Goal: Task Accomplishment & Management: Complete application form

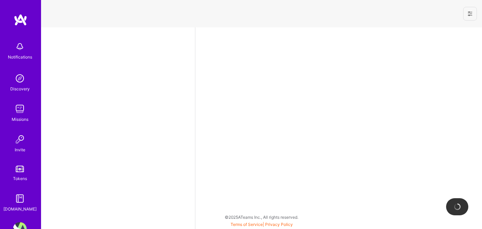
select select "US"
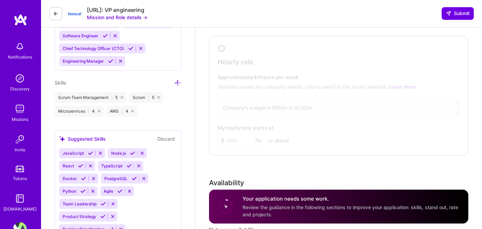
scroll to position [381, 0]
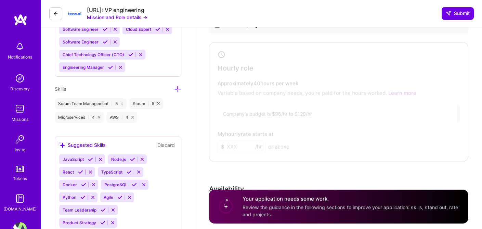
click at [263, 90] on div at bounding box center [333, 100] width 245 height 113
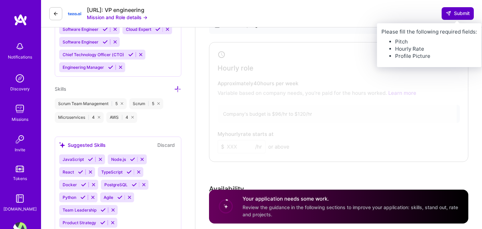
click at [448, 18] on button "Submit" at bounding box center [457, 13] width 32 height 12
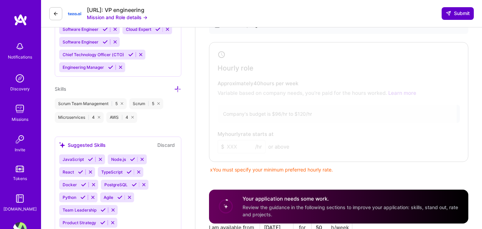
click at [449, 14] on icon at bounding box center [447, 13] width 5 height 5
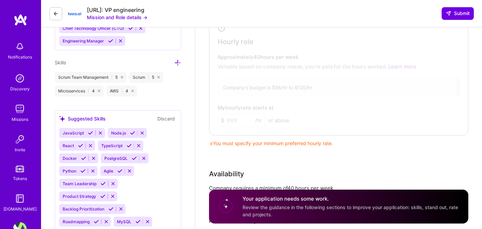
scroll to position [408, 0]
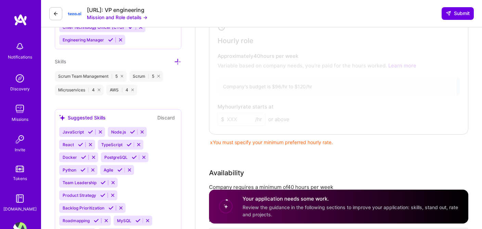
click at [364, 109] on div at bounding box center [333, 73] width 245 height 113
click at [239, 121] on div at bounding box center [333, 73] width 245 height 113
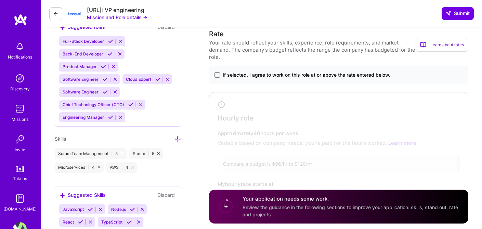
scroll to position [324, 0]
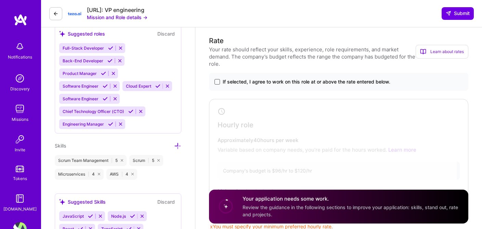
click at [215, 80] on span at bounding box center [216, 81] width 5 height 5
click at [0, 0] on input "If selected, I agree to work on this role at or above the rate entered below." at bounding box center [0, 0] width 0 height 0
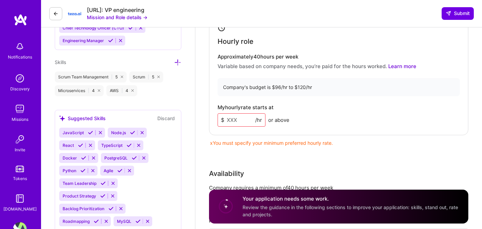
scroll to position [410, 0]
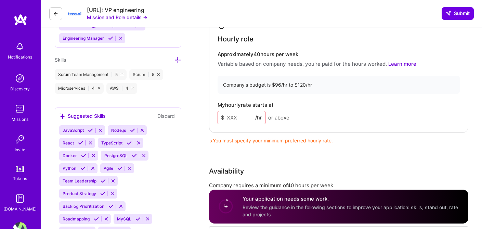
click at [237, 116] on input at bounding box center [241, 117] width 48 height 13
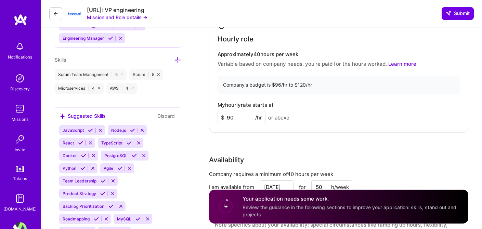
type input "90"
click at [315, 112] on div "My hourly rate starts at $ 90 /hr or above" at bounding box center [338, 113] width 242 height 22
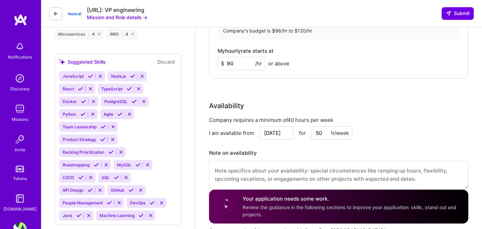
scroll to position [465, 0]
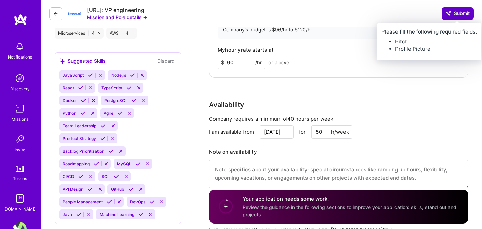
click at [451, 11] on span "Submit" at bounding box center [457, 13] width 24 height 7
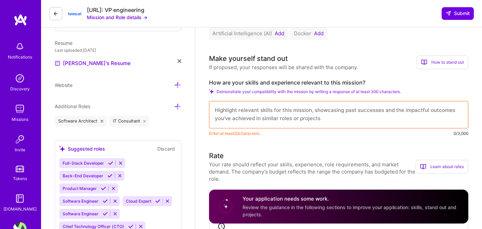
scroll to position [180, 0]
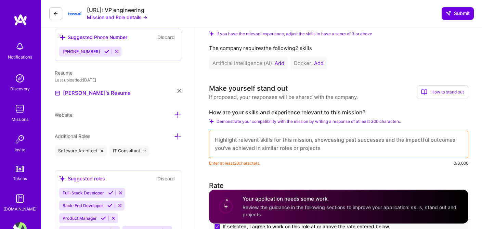
click at [289, 144] on textarea at bounding box center [338, 144] width 259 height 27
click at [412, 137] on textarea at bounding box center [338, 144] width 259 height 27
paste textarea "With over 15 years of R&D and product leadership experience, I am an accomplish…"
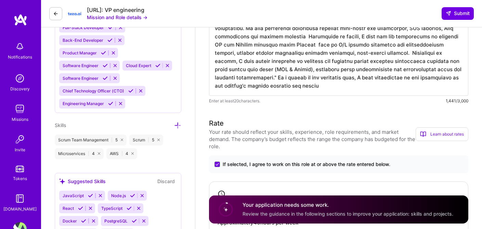
scroll to position [346, 0]
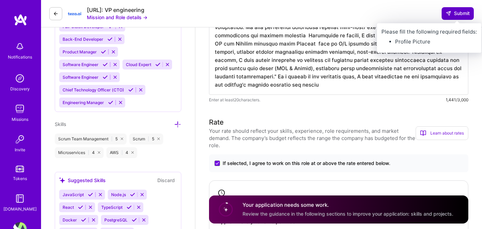
type textarea "With over 15 years of R&D and product leadership experience, I am an accomplish…"
click at [448, 16] on icon at bounding box center [447, 13] width 5 height 5
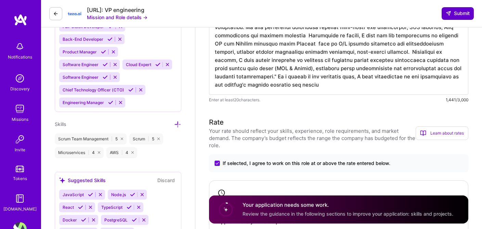
click at [448, 16] on icon at bounding box center [447, 13] width 5 height 5
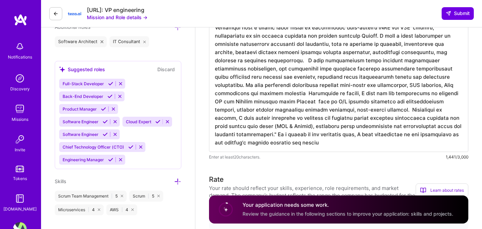
scroll to position [1, 0]
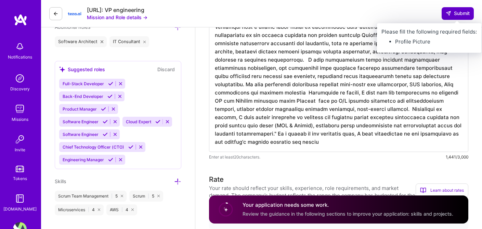
click at [456, 15] on span "Submit" at bounding box center [457, 13] width 24 height 7
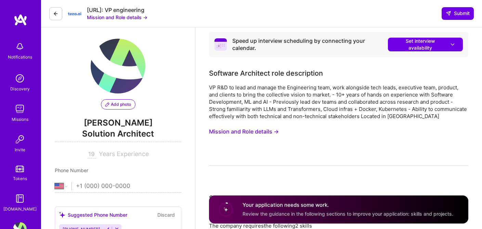
scroll to position [0, 0]
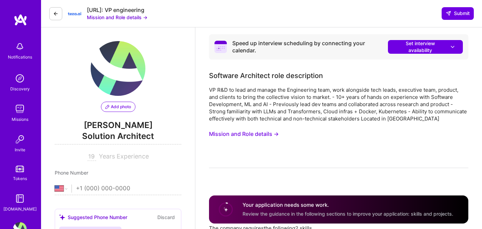
click at [107, 105] on icon at bounding box center [107, 107] width 4 height 4
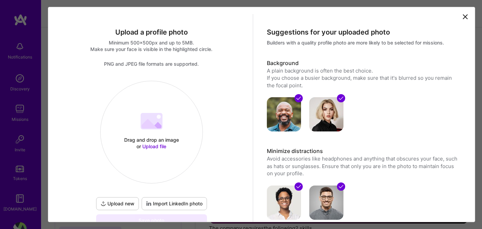
click at [150, 129] on 202 at bounding box center [151, 121] width 22 height 16
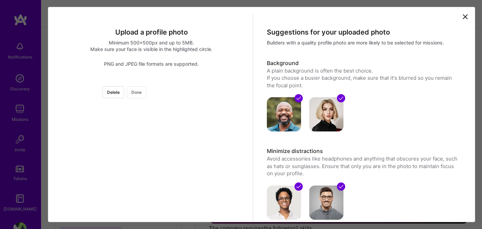
click at [146, 91] on button "Done" at bounding box center [136, 92] width 19 height 12
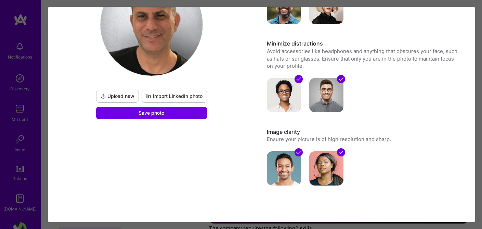
scroll to position [113, 0]
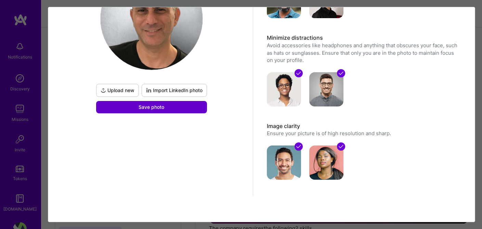
click at [146, 109] on span "Save photo" at bounding box center [151, 107] width 26 height 7
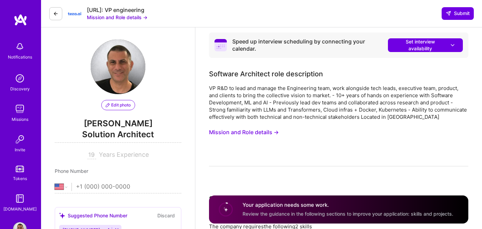
scroll to position [1, 0]
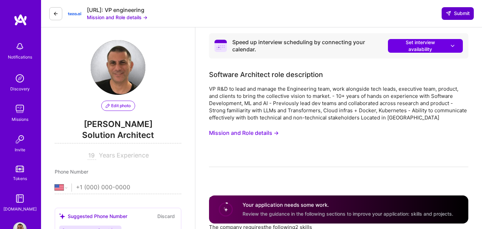
click at [459, 12] on span "Submit" at bounding box center [457, 13] width 24 height 7
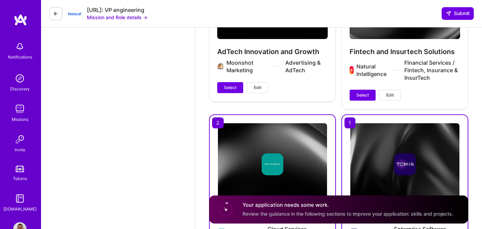
scroll to position [1381, 0]
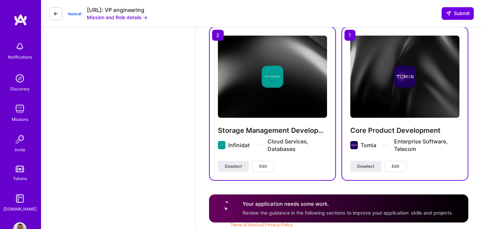
click at [224, 209] on circle at bounding box center [225, 208] width 13 height 13
click at [236, 224] on link "Terms of Service" at bounding box center [246, 224] width 32 height 5
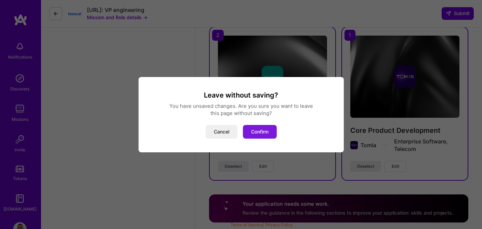
click at [257, 132] on button "Confirm" at bounding box center [260, 132] width 34 height 14
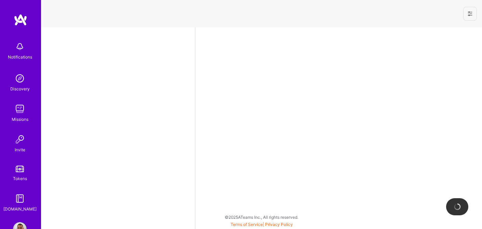
select select "US"
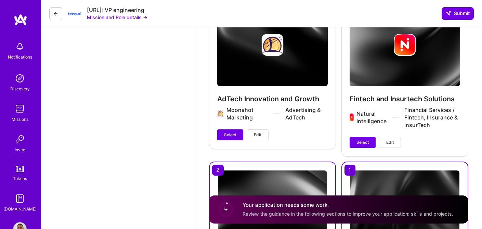
scroll to position [1100, 0]
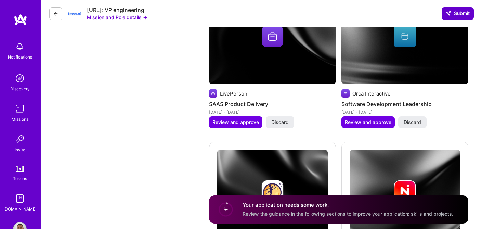
click at [462, 13] on span "Submit" at bounding box center [457, 13] width 24 height 7
click at [434, 15] on div "Teza.AI: VP engineering Mission and Role details → Submit" at bounding box center [261, 13] width 440 height 27
click at [449, 15] on icon at bounding box center [447, 13] width 5 height 5
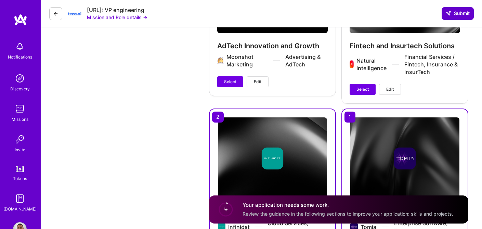
scroll to position [1381, 0]
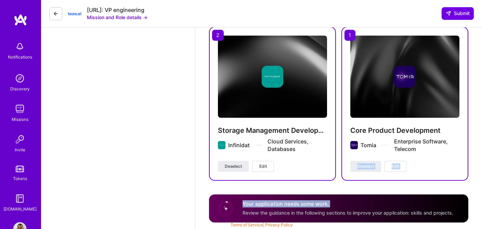
drag, startPoint x: 410, startPoint y: 208, endPoint x: 426, endPoint y: 179, distance: 33.3
drag, startPoint x: 282, startPoint y: 207, endPoint x: 320, endPoint y: 182, distance: 45.4
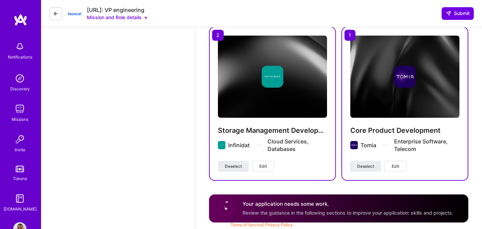
click at [350, 208] on div "Your application needs some work. Review the guidance in the following sections…" at bounding box center [347, 208] width 211 height 16
click at [239, 226] on link "Terms of Service" at bounding box center [246, 224] width 32 height 5
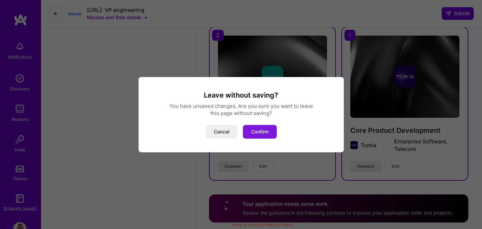
click at [253, 131] on button "Confirm" at bounding box center [260, 132] width 34 height 14
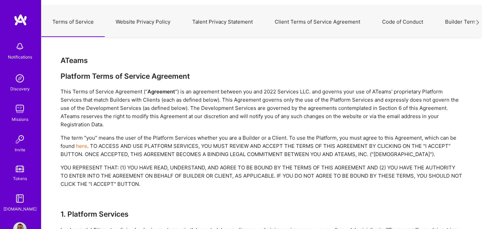
click at [124, 23] on button "Website Privacy Policy" at bounding box center [143, 22] width 77 height 30
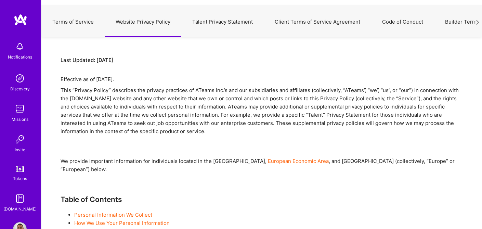
click at [203, 24] on button "Talent Privacy Statement" at bounding box center [222, 22] width 82 height 30
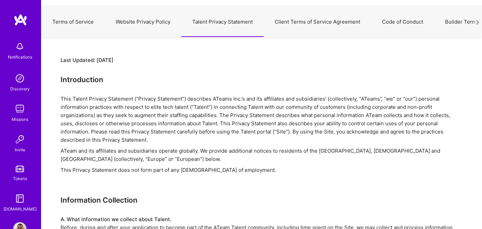
click at [300, 19] on button "Client Terms of Service Agreement" at bounding box center [316, 22] width 107 height 30
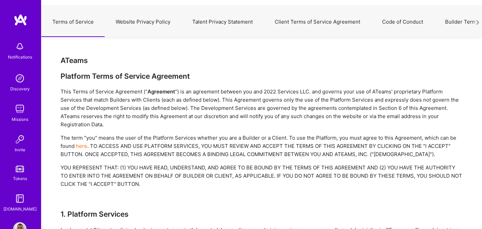
click at [387, 19] on button "Code of Conduct" at bounding box center [402, 22] width 63 height 30
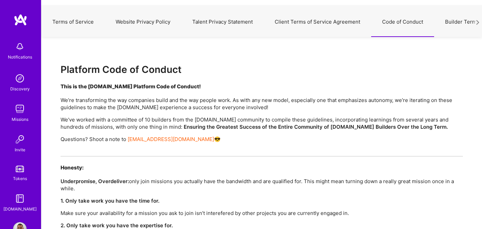
click at [451, 24] on button "Builder Terms of Service" at bounding box center [475, 22] width 82 height 30
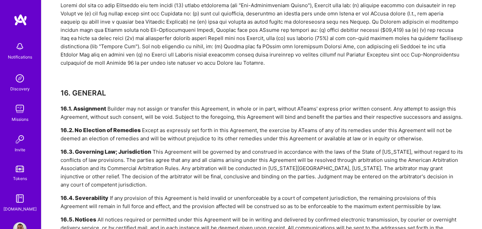
scroll to position [2926, 0]
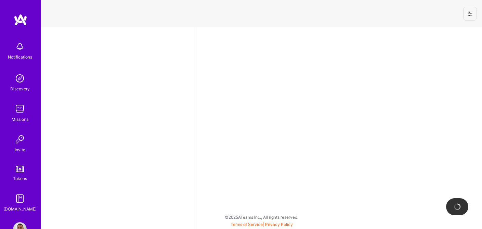
select select "US"
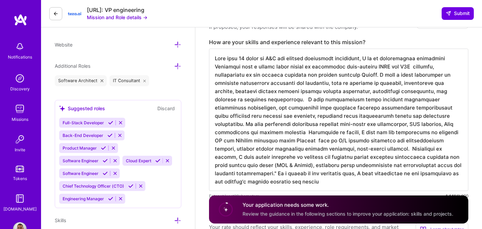
scroll to position [216, 0]
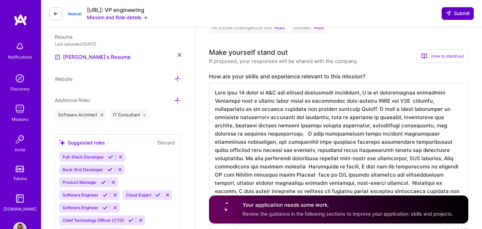
click at [455, 13] on span "Submit" at bounding box center [457, 13] width 24 height 7
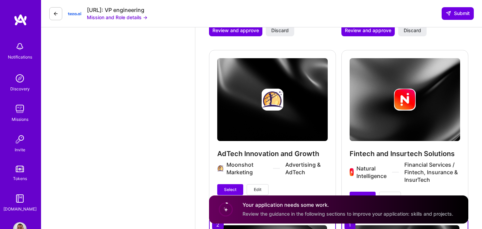
scroll to position [1245, 0]
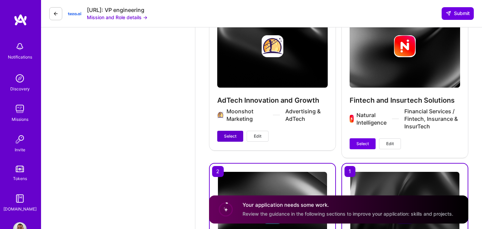
click at [233, 137] on span "Select" at bounding box center [230, 136] width 12 height 6
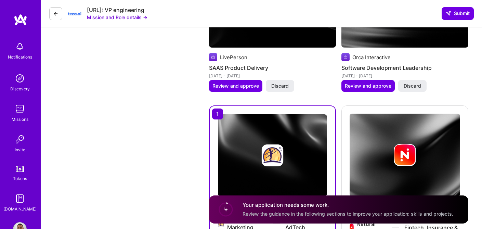
scroll to position [1136, 0]
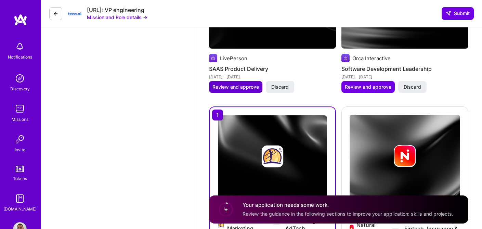
click at [230, 86] on span "Review and approve" at bounding box center [235, 86] width 46 height 7
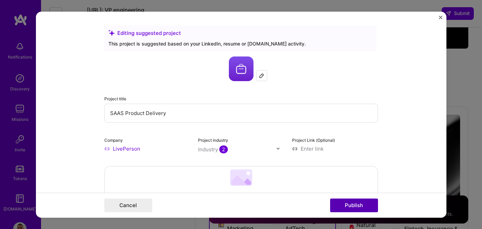
click at [347, 204] on button "Publish" at bounding box center [354, 205] width 48 height 14
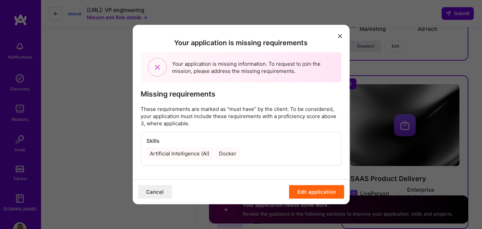
scroll to position [1167, 0]
click at [259, 149] on div "Artificial Intelligence (AI) Docker" at bounding box center [240, 153] width 189 height 12
click at [249, 160] on div "Skills Artificial Intelligence (AI) Docker" at bounding box center [241, 148] width 200 height 33
click at [311, 192] on button "Edit application" at bounding box center [316, 192] width 55 height 14
click at [307, 205] on div "Your application is missing requirements Your application is missing informatio…" at bounding box center [241, 114] width 482 height 229
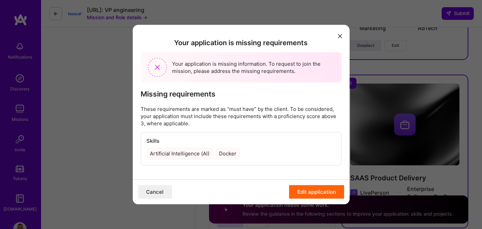
click at [307, 196] on button "Edit application" at bounding box center [316, 192] width 55 height 14
click at [336, 33] on button "modal" at bounding box center [340, 35] width 8 height 11
click at [339, 36] on icon "modal" at bounding box center [340, 36] width 4 height 4
click at [157, 190] on button "Cancel" at bounding box center [155, 192] width 34 height 14
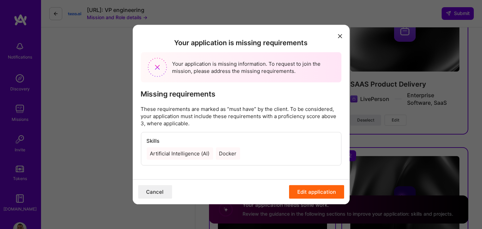
scroll to position [1272, 0]
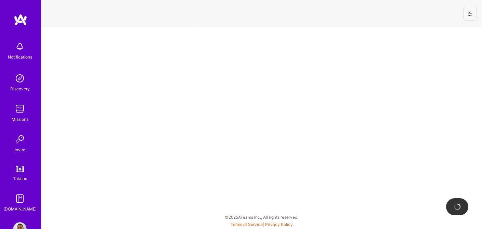
select select "US"
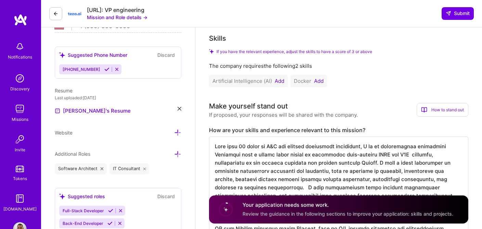
scroll to position [161, 0]
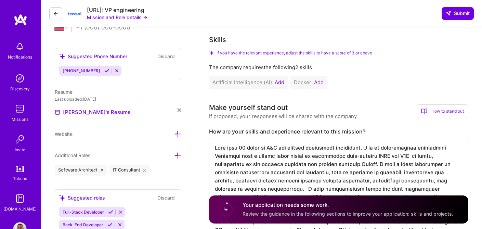
click at [335, 81] on div "Artificial Intelligence (AI) Add Docker Add" at bounding box center [338, 82] width 259 height 12
click at [320, 82] on button "Add" at bounding box center [319, 82] width 10 height 5
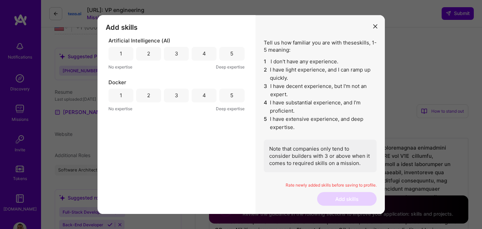
click at [201, 50] on div "4" at bounding box center [203, 54] width 25 height 14
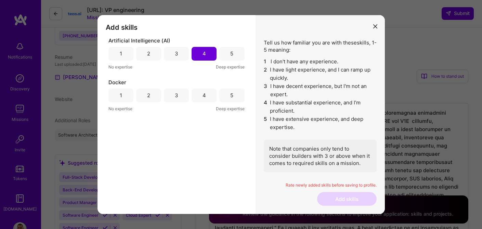
scroll to position [195, 0]
click at [202, 94] on div "4" at bounding box center [203, 96] width 25 height 14
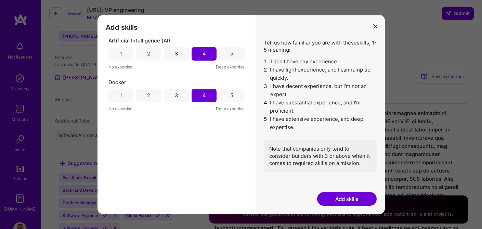
click at [341, 201] on button "Add skills" at bounding box center [346, 199] width 59 height 14
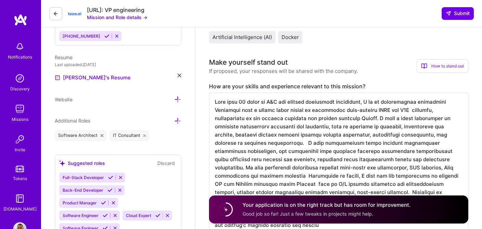
scroll to position [0, 0]
click at [315, 38] on div "Artificial Intelligence (AI) Docker" at bounding box center [338, 37] width 259 height 12
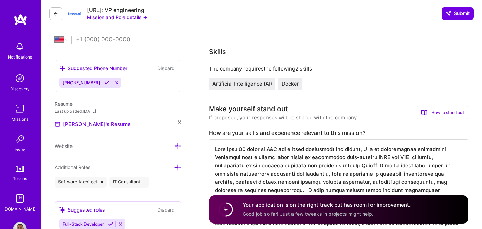
scroll to position [147, 0]
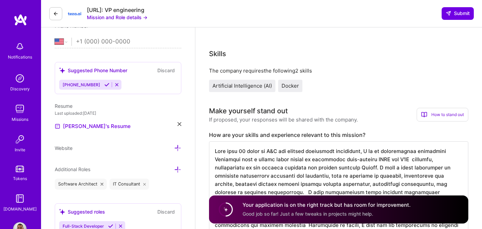
click at [451, 15] on span "Submit" at bounding box center [457, 13] width 24 height 7
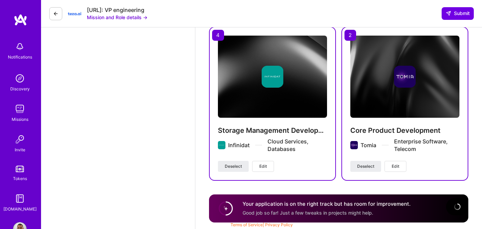
scroll to position [1369, 0]
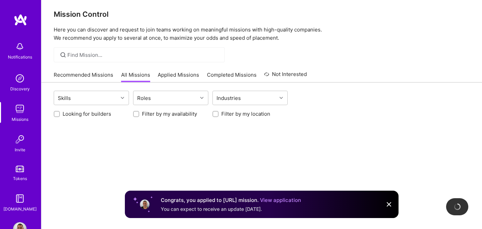
scroll to position [5, 0]
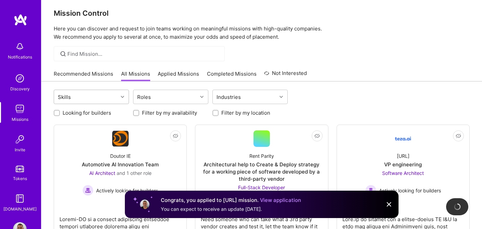
click at [110, 98] on div "Skills" at bounding box center [86, 97] width 64 height 14
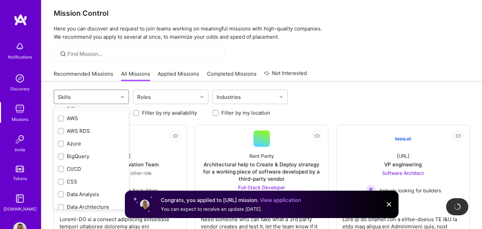
scroll to position [106, 0]
click at [59, 118] on div at bounding box center [61, 117] width 6 height 6
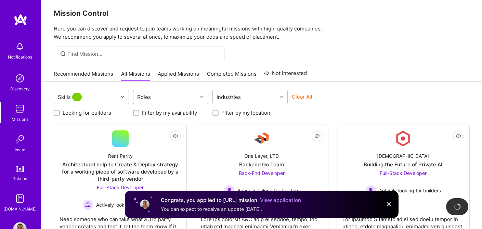
click at [161, 101] on div "Roles" at bounding box center [165, 97] width 64 height 14
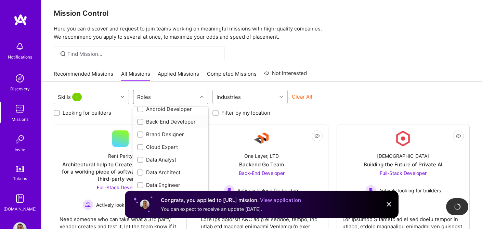
scroll to position [325, 0]
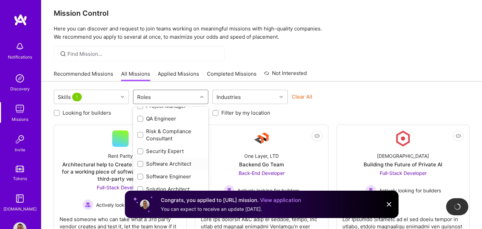
click at [142, 162] on input "checkbox" at bounding box center [140, 164] width 5 height 5
checkbox input "true"
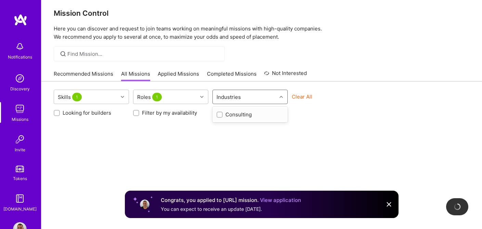
click at [255, 98] on div "Industries" at bounding box center [245, 97] width 64 height 14
click at [221, 116] on input "checkbox" at bounding box center [220, 114] width 5 height 5
checkbox input "true"
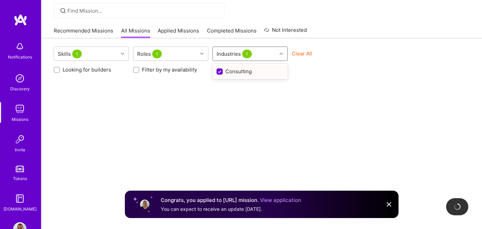
scroll to position [57, 0]
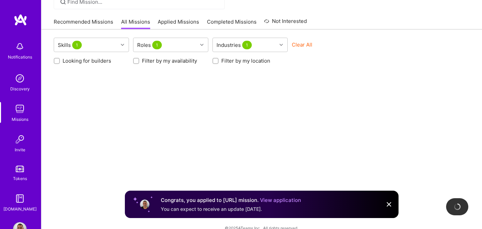
click at [300, 119] on div "Skills 1 Roles 1 Industries 1 Clear All Looking for builders Filter by my avail…" at bounding box center [261, 120] width 440 height 183
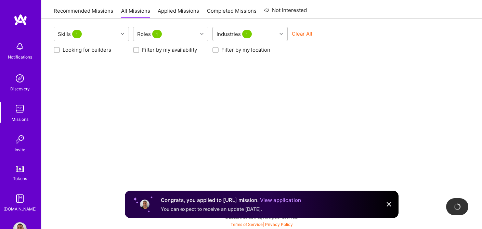
click at [283, 199] on link "View application" at bounding box center [280, 199] width 41 height 6
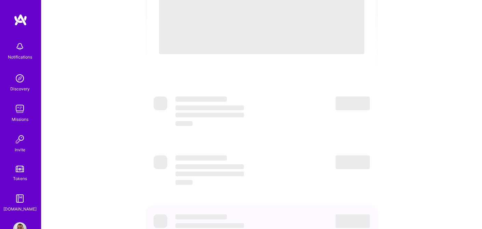
scroll to position [262, 0]
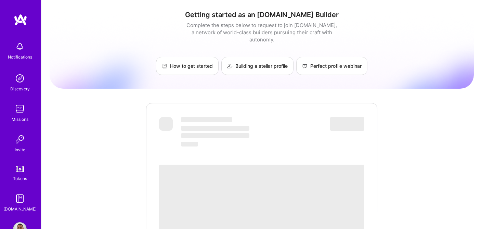
scroll to position [2, 0]
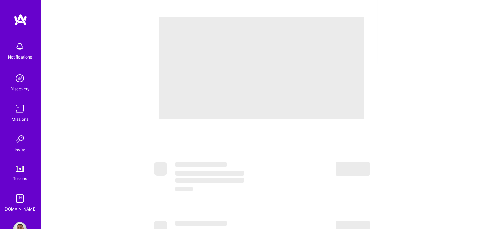
scroll to position [147, 0]
click at [175, 74] on span "‌" at bounding box center [261, 68] width 205 height 103
click at [13, 36] on div "Notifications Discovery Missions Invite Tokens A.Guide" at bounding box center [20, 113] width 41 height 199
click at [18, 20] on img at bounding box center [21, 20] width 14 height 12
